Goal: Information Seeking & Learning: Find specific fact

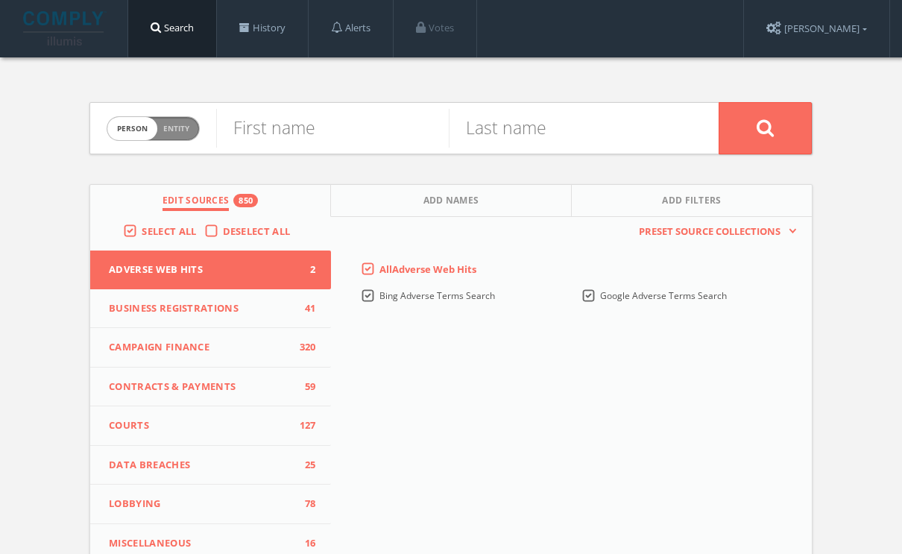
click at [180, 129] on span "Entity" at bounding box center [176, 128] width 26 height 11
checkbox input "true"
click at [233, 129] on input "text" at bounding box center [467, 128] width 502 height 39
paste input "Take Her Lead"
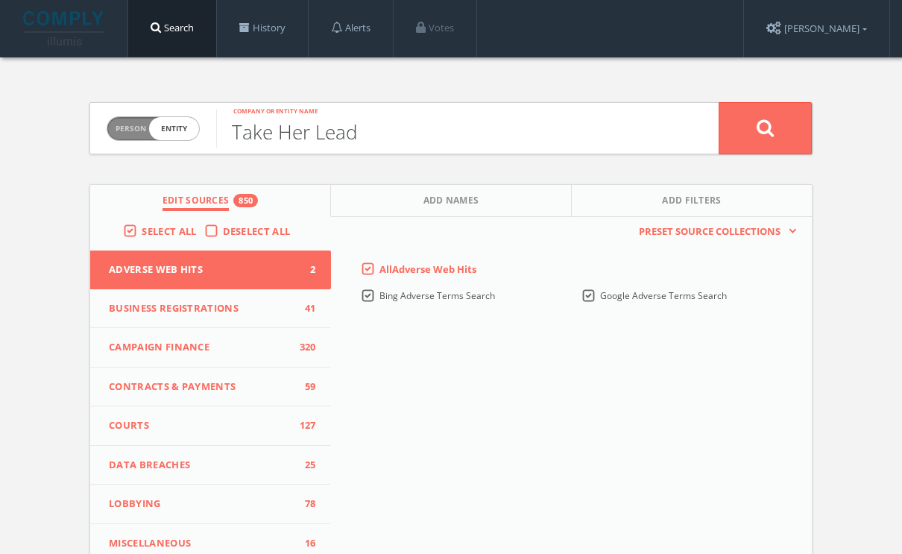
type input "Take Her Lead"
click at [718, 102] on button at bounding box center [764, 128] width 93 height 52
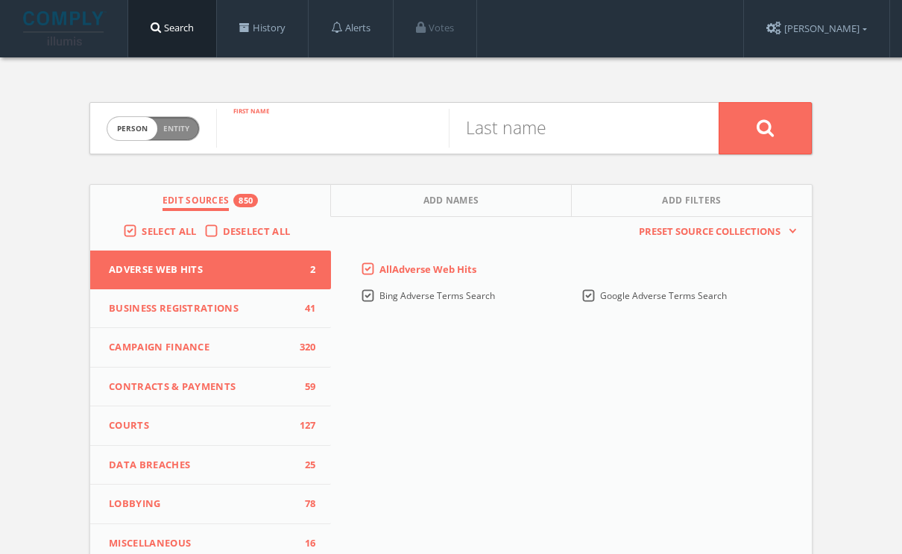
click at [318, 125] on input "text" at bounding box center [332, 128] width 233 height 39
type input "matthew"
type input "upton"
click at [499, 211] on button "Add Names" at bounding box center [451, 201] width 241 height 32
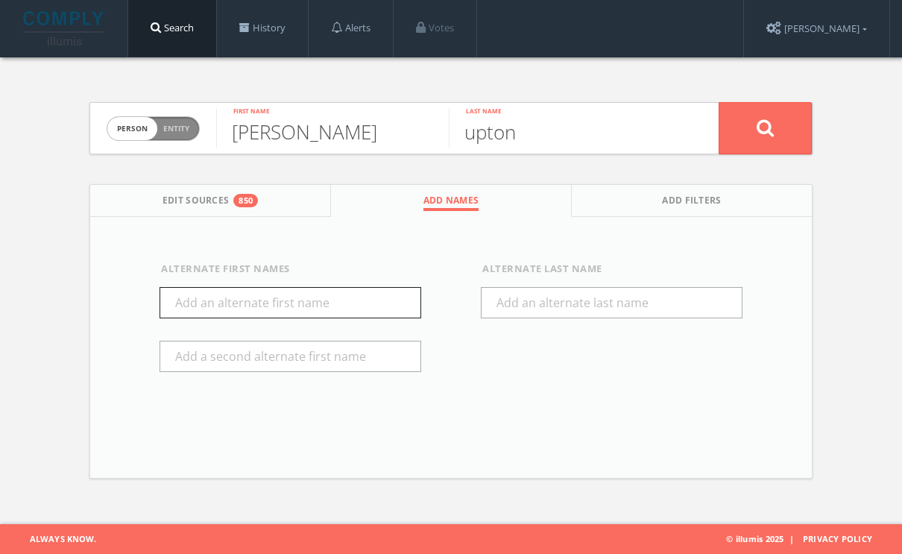
click at [255, 301] on input "text" at bounding box center [290, 302] width 262 height 31
type input "matt"
click at [742, 136] on button at bounding box center [764, 128] width 93 height 52
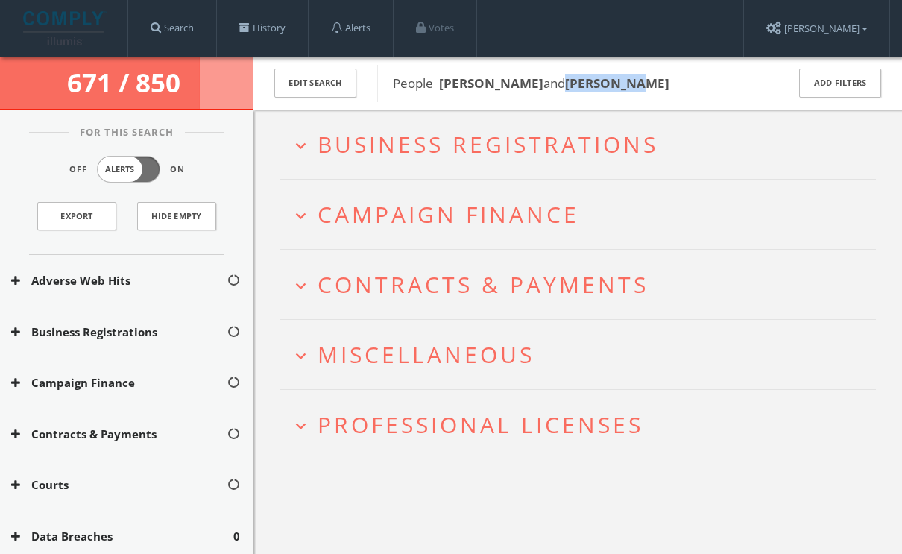
drag, startPoint x: 660, startPoint y: 84, endPoint x: 571, endPoint y: 86, distance: 89.4
click at [571, 86] on span "People matthew upton and matt upton" at bounding box center [580, 83] width 374 height 19
copy b "matt upton"
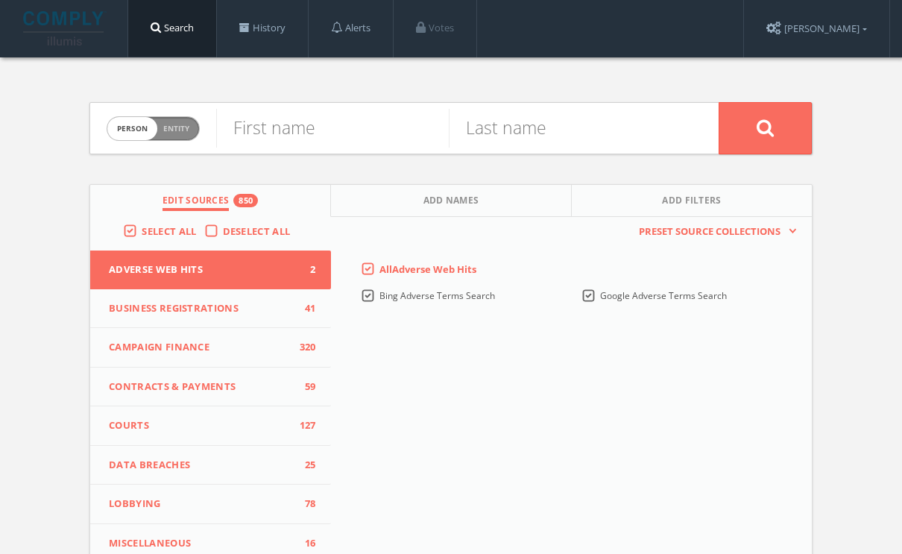
click at [157, 127] on span "Person Entity" at bounding box center [153, 128] width 92 height 23
checkbox input "true"
click at [294, 131] on input "text" at bounding box center [467, 128] width 502 height 39
paste input "Labour Together"
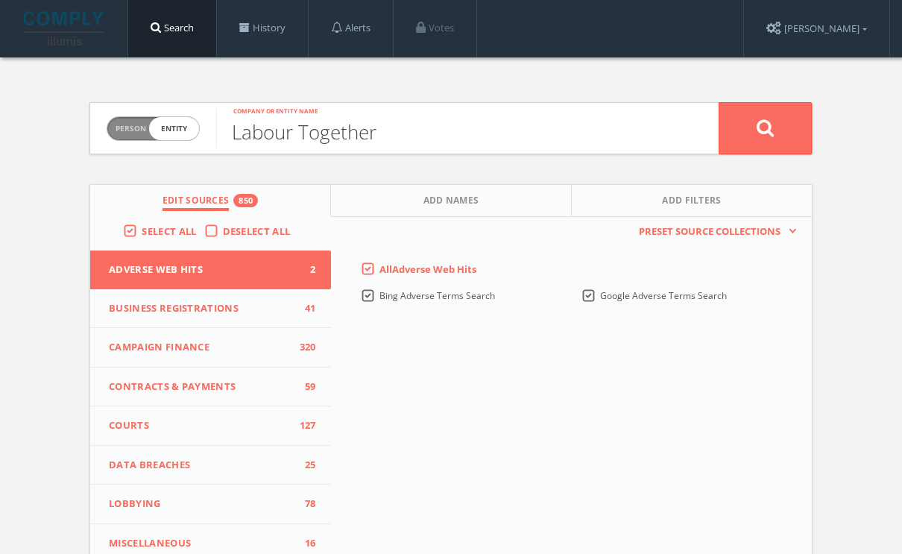
type input "Labour Together"
click at [718, 102] on button at bounding box center [764, 128] width 93 height 52
